Goal: Transaction & Acquisition: Book appointment/travel/reservation

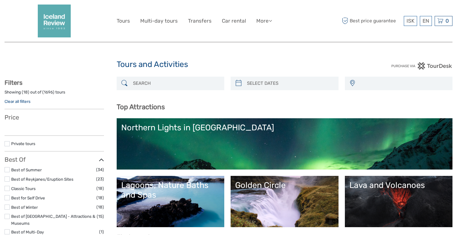
select select
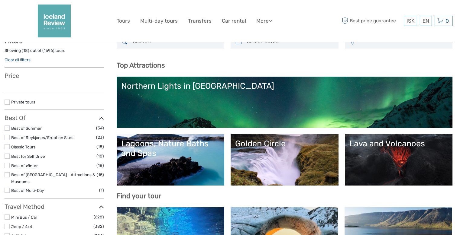
select select
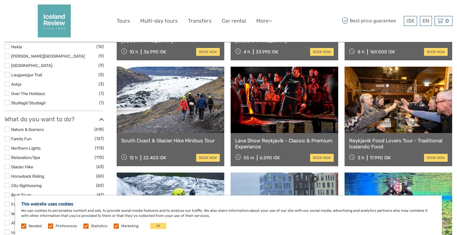
scroll to position [505, 0]
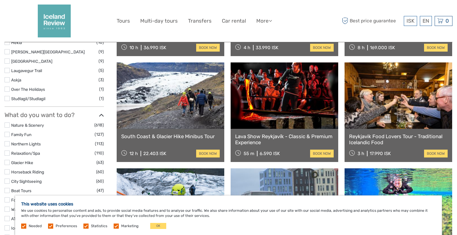
click at [380, 93] on link at bounding box center [399, 96] width 108 height 67
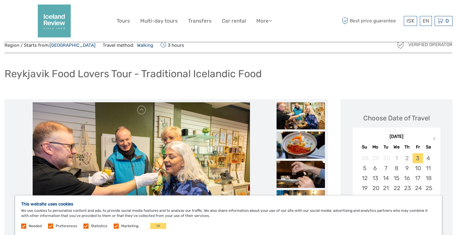
scroll to position [48, 0]
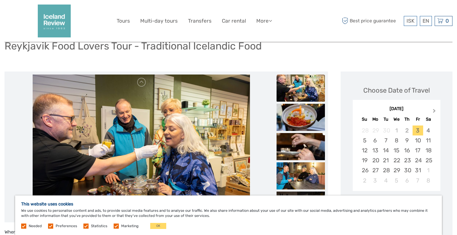
click at [433, 109] on button "Next Month" at bounding box center [435, 113] width 10 height 10
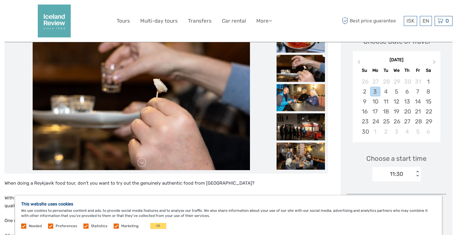
scroll to position [83, 0]
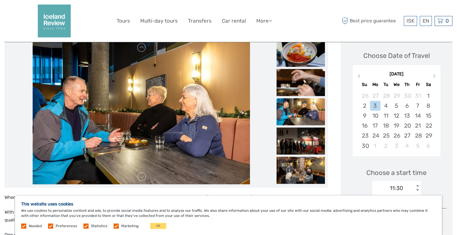
click at [416, 188] on div "< >" at bounding box center [417, 188] width 5 height 6
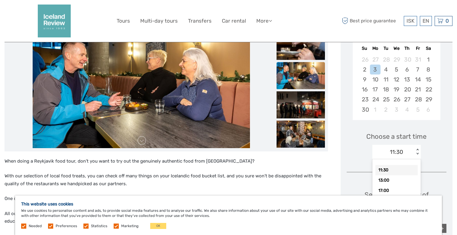
scroll to position [122, 0]
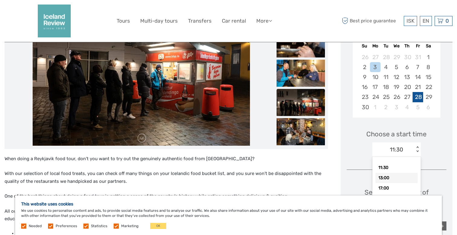
click at [417, 98] on div "28" at bounding box center [418, 97] width 11 height 10
click at [415, 147] on div "< >" at bounding box center [417, 150] width 5 height 6
click at [391, 186] on div "17:00" at bounding box center [396, 189] width 42 height 10
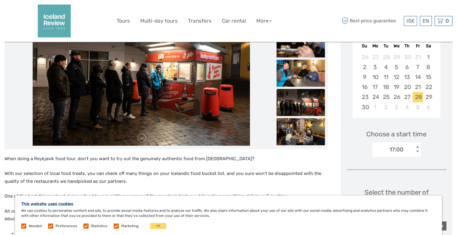
click at [427, 169] on div "Choose Date of Travel November 2025 Previous Month Next Month November 2025 Su …" at bounding box center [397, 179] width 112 height 363
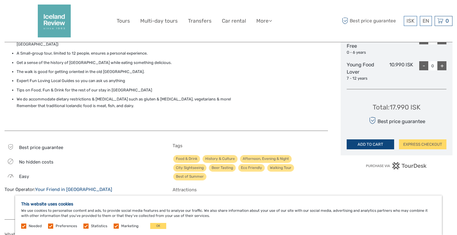
scroll to position [327, 0]
drag, startPoint x: 390, startPoint y: 104, endPoint x: 423, endPoint y: 106, distance: 33.0
click at [423, 106] on div "Total : 17.990 ISK Best price guarantee ADD TO CART EXPRESS CHECKOUT" at bounding box center [397, 121] width 100 height 55
